Goal: Find specific page/section: Find specific page/section

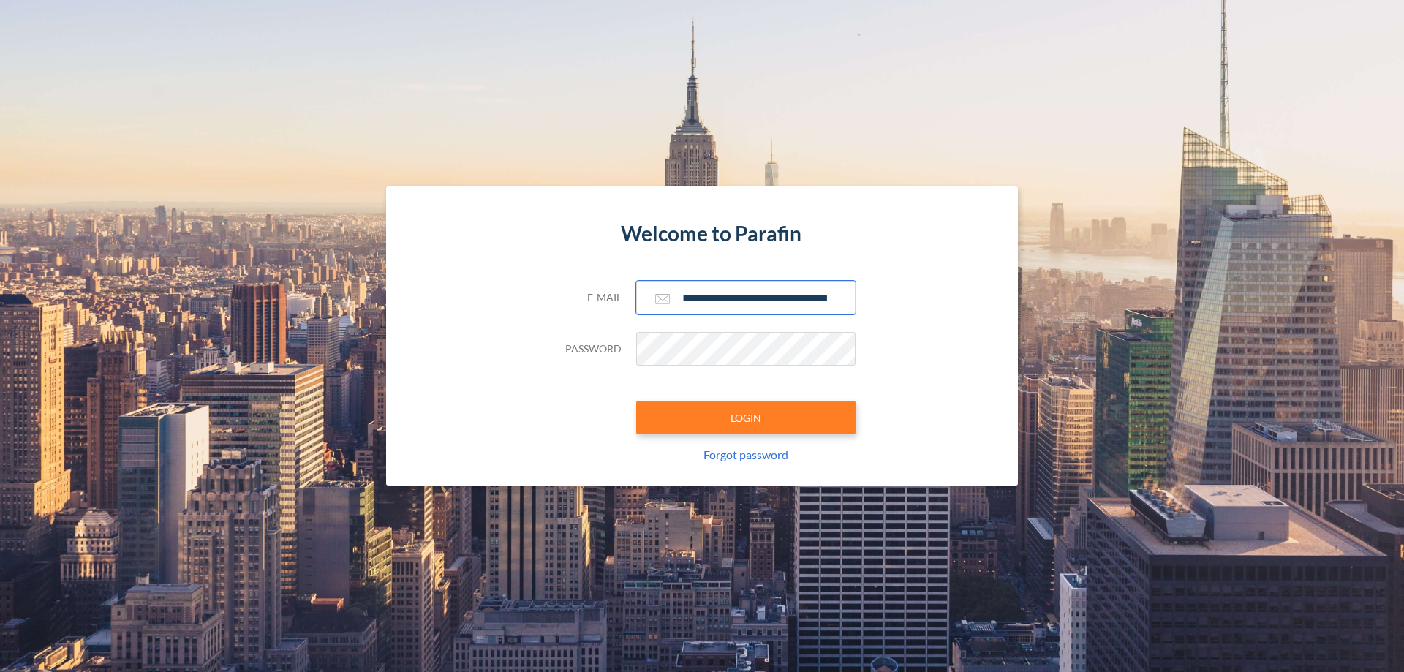
type input "**********"
click at [746, 418] on button "LOGIN" at bounding box center [745, 418] width 219 height 34
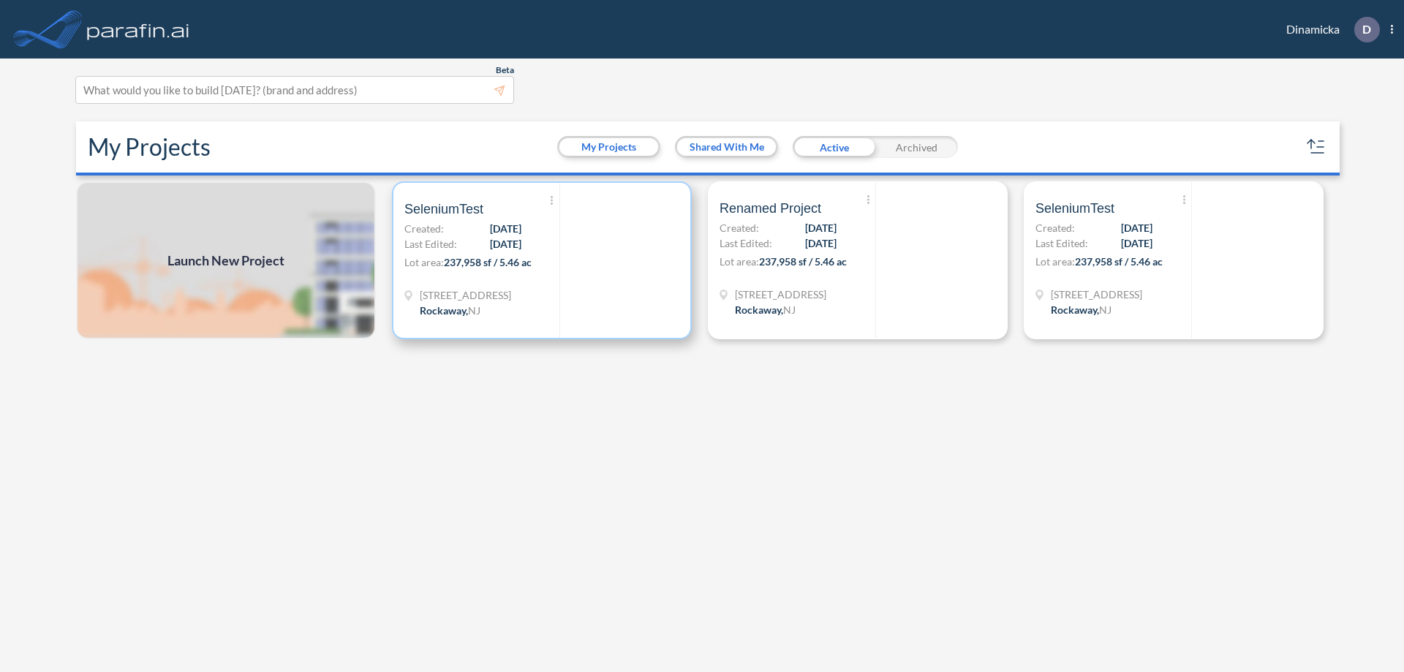
scroll to position [4, 0]
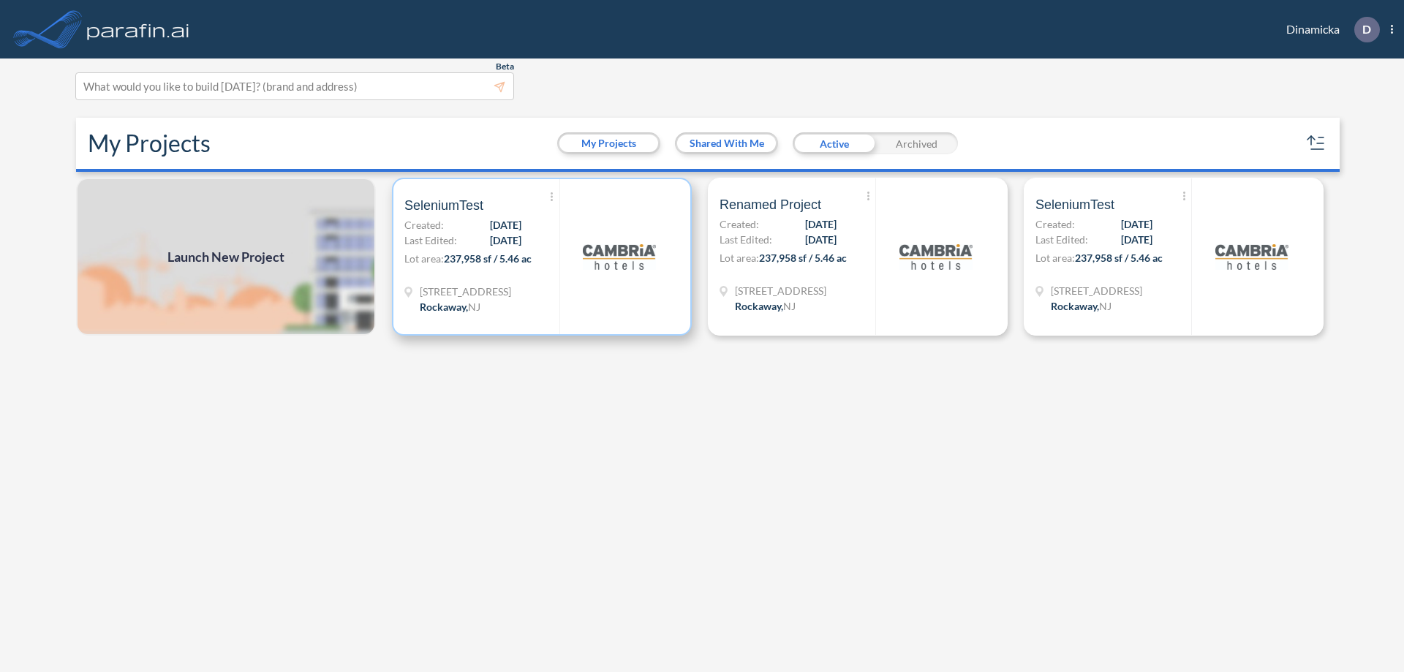
click at [542, 257] on p "Lot area: 237,958 sf / 5.46 ac" at bounding box center [481, 261] width 155 height 21
